Goal: Task Accomplishment & Management: Use online tool/utility

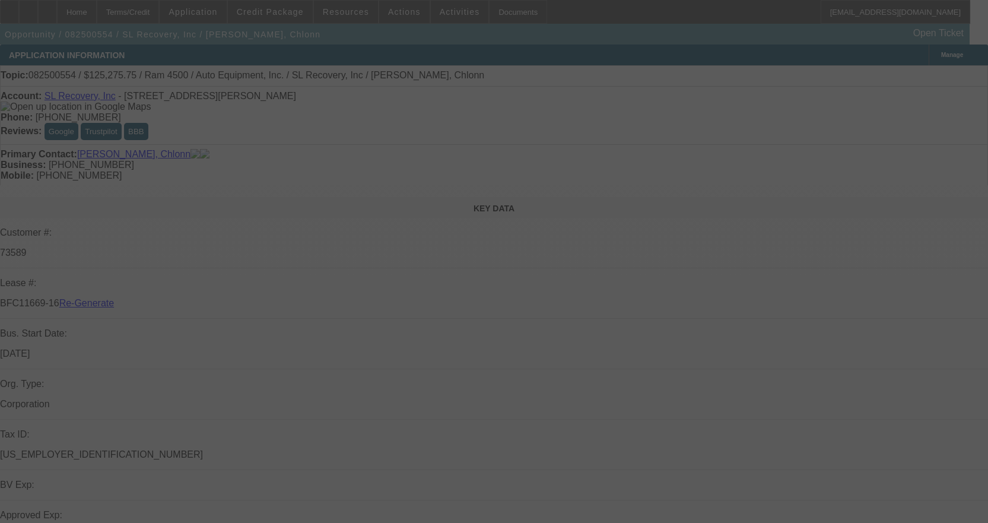
select select "4"
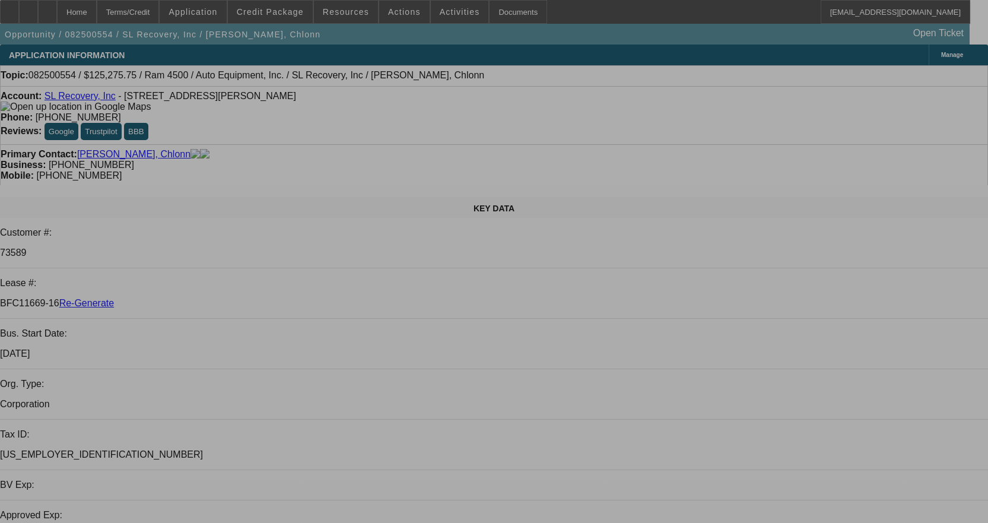
select select "0"
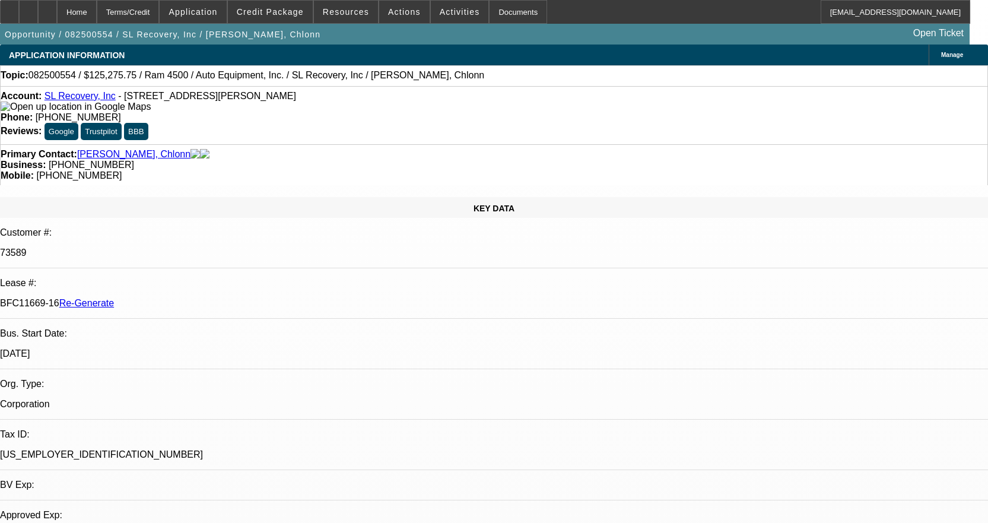
select select "2"
select select "0"
select select "6"
click at [304, 14] on span "Credit Package" at bounding box center [270, 11] width 67 height 9
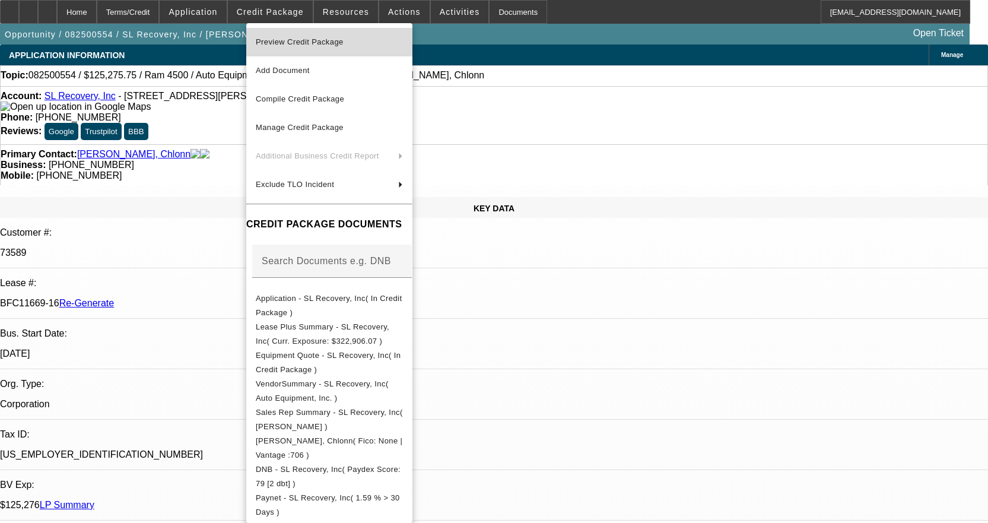
click at [333, 45] on span "Preview Credit Package" at bounding box center [300, 41] width 88 height 9
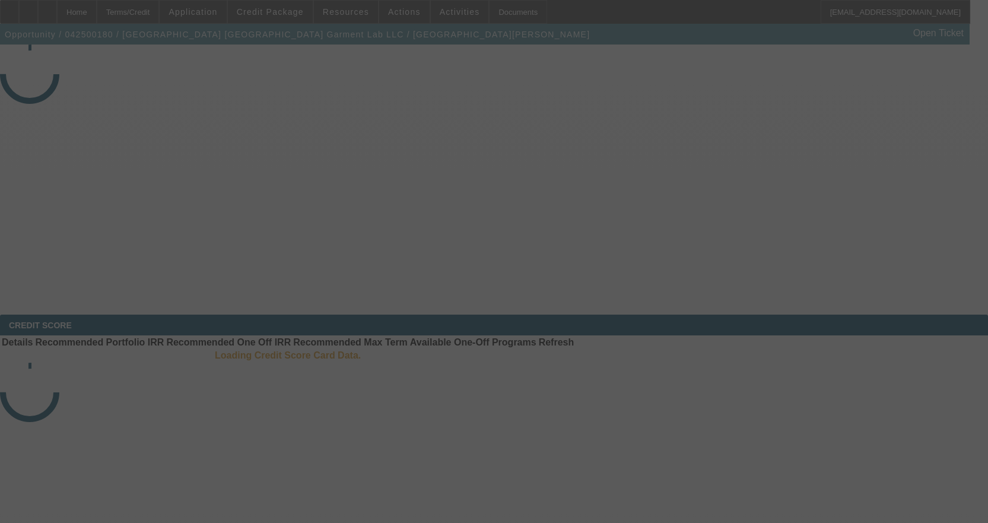
select select "3"
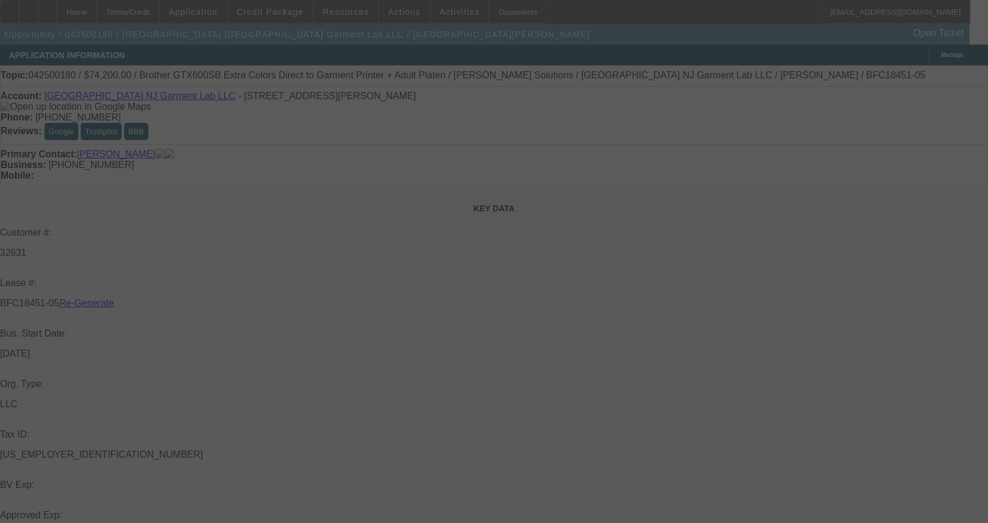
select select "0"
select select "6"
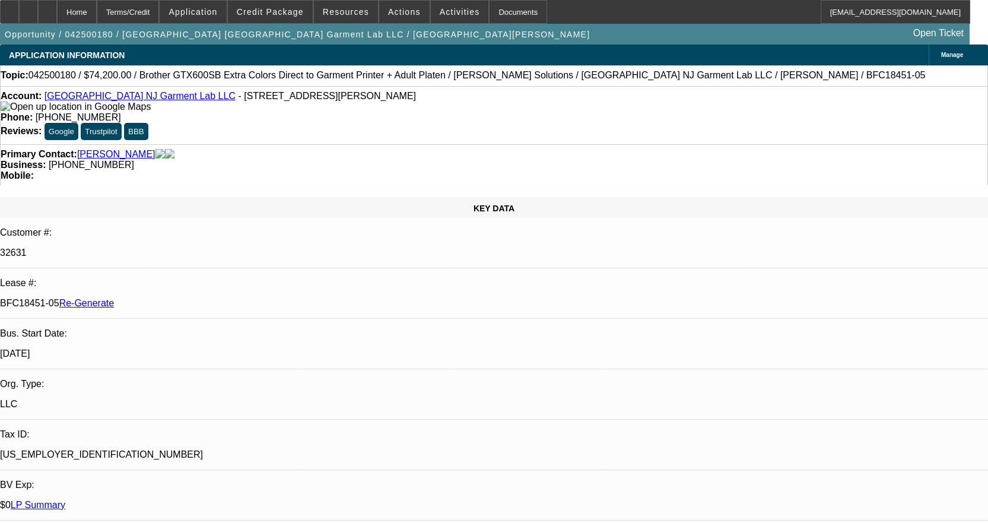
scroll to position [18, 0]
